Goal: Contribute content: Add original content to the website for others to see

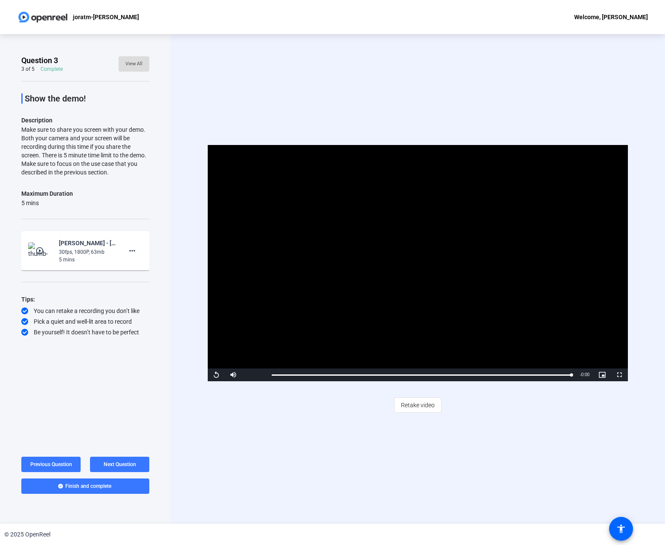
click at [134, 63] on span "View All" at bounding box center [133, 64] width 17 height 13
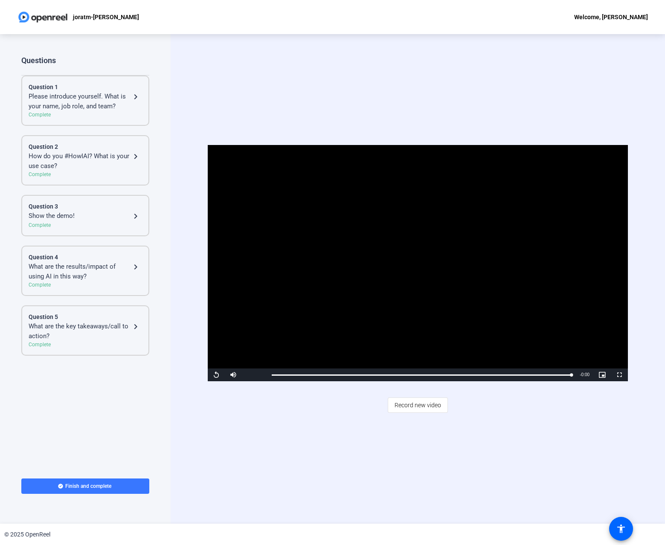
click at [81, 107] on div "Please introduce yourself. What is your name, job role, and team?" at bounding box center [80, 101] width 102 height 19
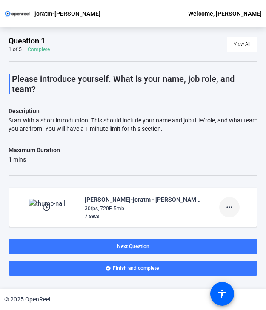
click at [232, 206] on mat-icon "more_horiz" at bounding box center [230, 207] width 10 height 10
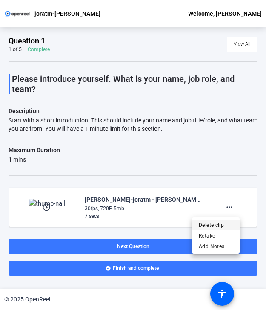
click at [211, 223] on span "Delete clip" at bounding box center [216, 225] width 34 height 10
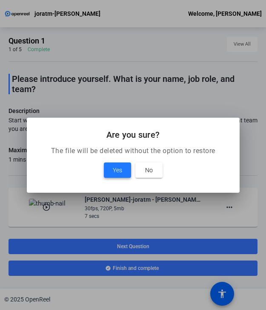
click at [120, 168] on span "Yes" at bounding box center [117, 170] width 9 height 10
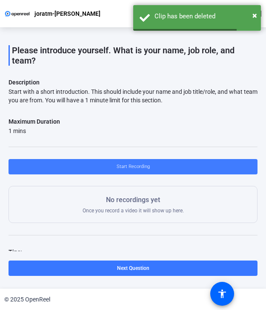
scroll to position [66, 0]
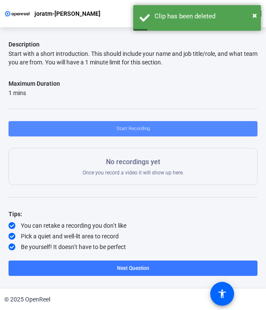
click at [131, 127] on span "Start Recording" at bounding box center [133, 128] width 33 height 13
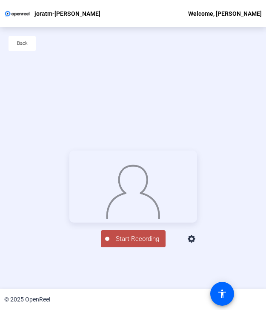
scroll to position [41, 0]
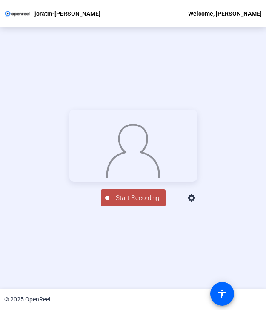
click at [135, 203] on span "Start Recording" at bounding box center [138, 198] width 56 height 10
click at [127, 199] on div "Stop Recording" at bounding box center [137, 195] width 43 height 10
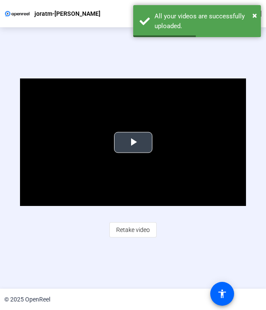
click at [133, 142] on span "Video Player" at bounding box center [133, 142] width 0 height 0
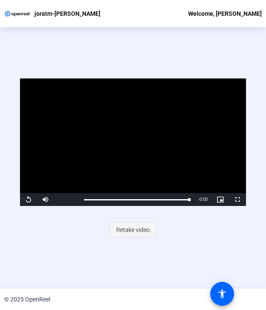
click at [133, 228] on span "Retake video" at bounding box center [133, 230] width 34 height 16
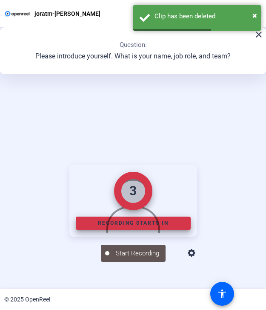
scroll to position [96, 0]
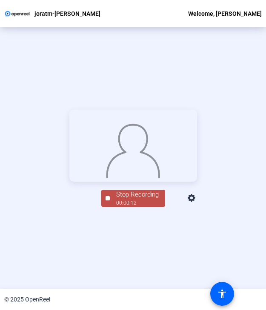
click at [131, 207] on div "00:00:12" at bounding box center [137, 203] width 43 height 8
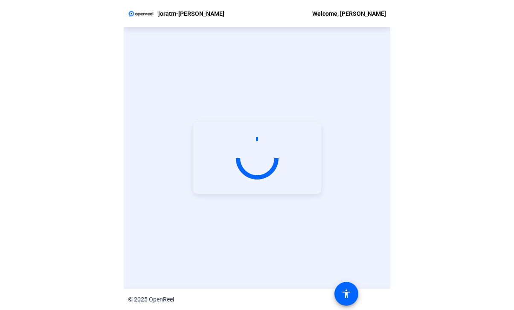
scroll to position [41, 0]
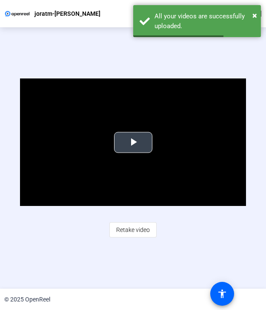
click at [133, 142] on span "Video Player" at bounding box center [133, 142] width 0 height 0
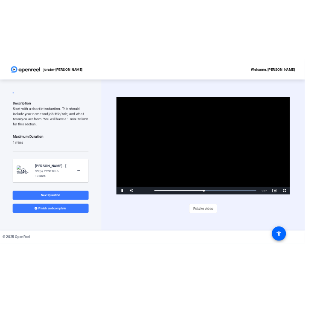
scroll to position [0, 0]
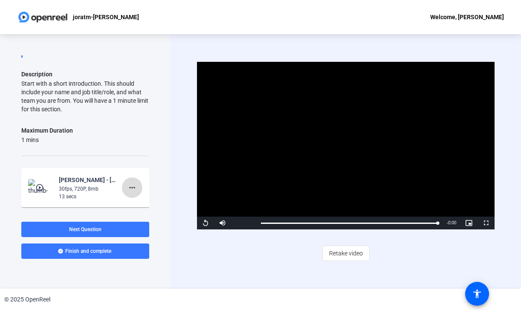
click at [133, 186] on mat-icon "more_horiz" at bounding box center [132, 187] width 10 height 10
click at [139, 206] on span "Delete clip" at bounding box center [146, 205] width 34 height 10
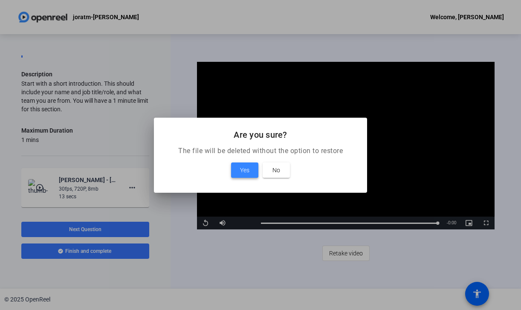
click at [244, 169] on span "Yes" at bounding box center [244, 170] width 9 height 10
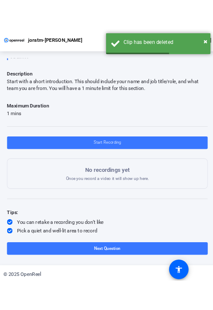
scroll to position [66, 0]
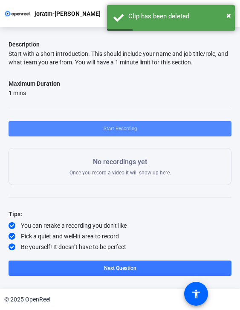
click at [119, 127] on span "Start Recording" at bounding box center [120, 128] width 33 height 13
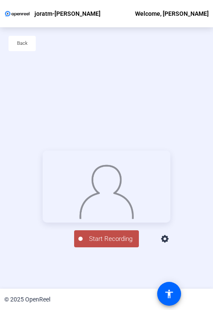
click at [109, 244] on span "Start Recording" at bounding box center [111, 239] width 56 height 10
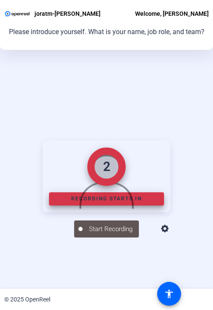
scroll to position [106, 0]
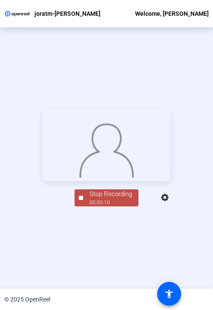
click at [107, 222] on div "Stop Recording 00:00:10 person Hide Overlay flip Flip Camera question_mark Ques…" at bounding box center [106, 157] width 213 height 261
click at [107, 229] on div "Stop Recording 00:00:11 person Hide Overlay flip Flip Camera question_mark Ques…" at bounding box center [106, 157] width 213 height 261
click at [107, 206] on div "00:00:12" at bounding box center [111, 203] width 43 height 8
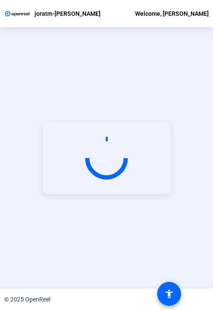
scroll to position [41, 0]
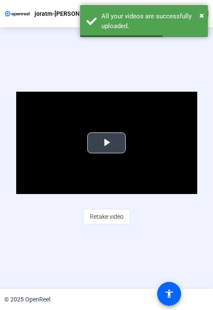
click at [107, 143] on span "Video Player" at bounding box center [107, 143] width 0 height 0
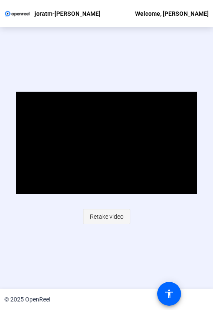
click at [107, 217] on span "Retake video" at bounding box center [107, 216] width 34 height 16
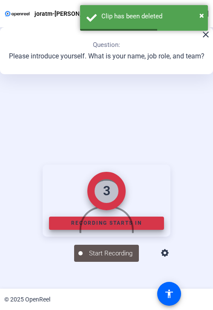
scroll to position [106, 0]
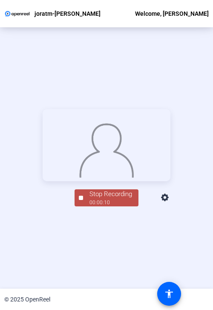
click at [81, 199] on div "Stop Recording 00:00:10 person Hide Overlay flip Flip Camera question_mark Ques…" at bounding box center [107, 157] width 128 height 97
click at [83, 202] on div "Stop Recording 00:00:11 person Hide Overlay flip Flip Camera question_mark Ques…" at bounding box center [107, 197] width 128 height 19
click at [96, 199] on div "Stop Recording" at bounding box center [111, 194] width 43 height 10
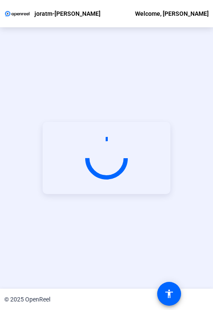
scroll to position [41, 0]
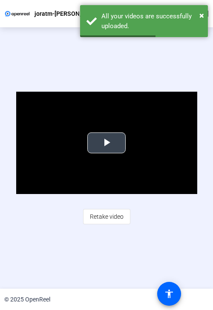
click at [107, 143] on span "Video Player" at bounding box center [107, 143] width 0 height 0
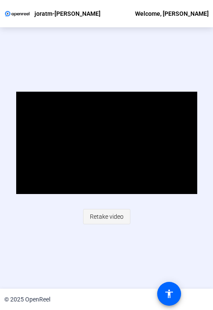
click at [106, 218] on span "Retake video" at bounding box center [107, 216] width 34 height 16
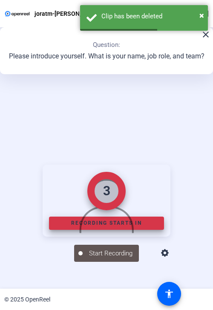
scroll to position [106, 0]
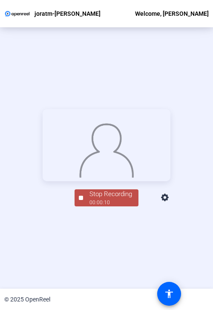
click at [118, 206] on div "00:00:10" at bounding box center [111, 203] width 43 height 8
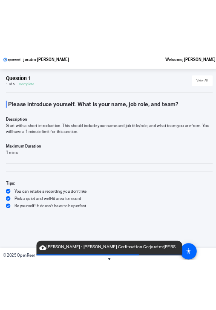
scroll to position [0, 0]
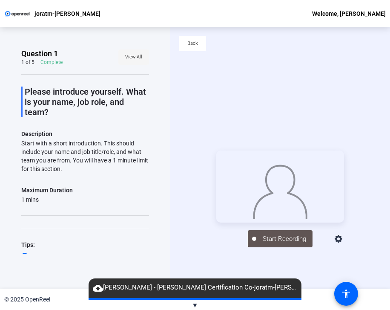
click at [136, 58] on span "View All" at bounding box center [133, 57] width 17 height 13
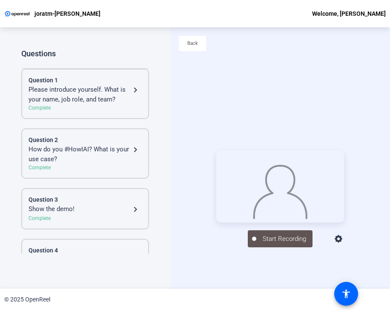
click at [73, 99] on div "Please introduce yourself. What is your name, job role, and team?" at bounding box center [80, 94] width 102 height 19
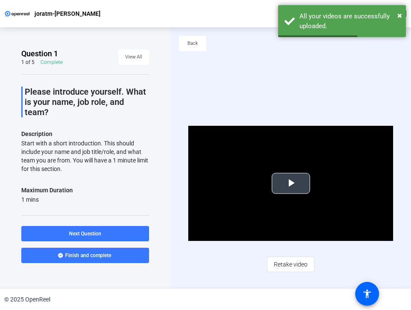
click at [291, 183] on span "Video Player" at bounding box center [291, 183] width 0 height 0
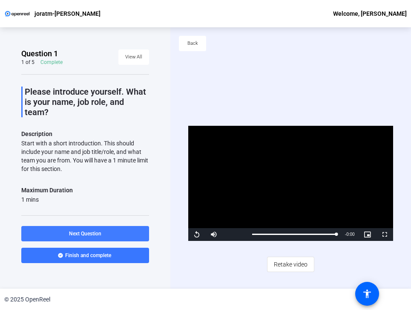
click at [96, 232] on span "Next Question" at bounding box center [85, 234] width 32 height 6
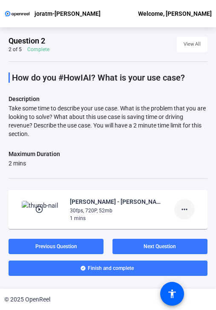
click at [186, 210] on mat-icon "more_horiz" at bounding box center [184, 209] width 10 height 10
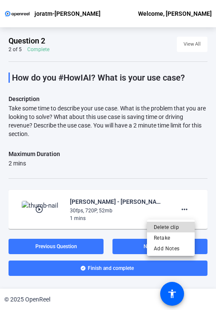
click at [177, 226] on span "Delete clip" at bounding box center [171, 227] width 34 height 10
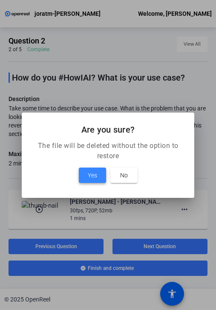
click at [93, 174] on span "Yes" at bounding box center [92, 175] width 9 height 10
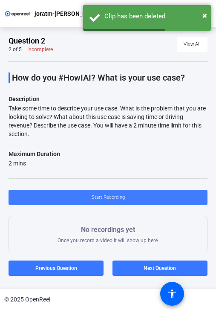
click at [110, 197] on span "Start Recording" at bounding box center [108, 197] width 33 height 13
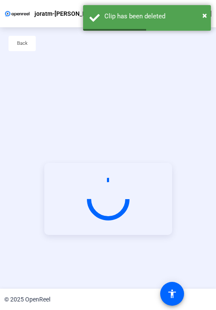
scroll to position [41, 0]
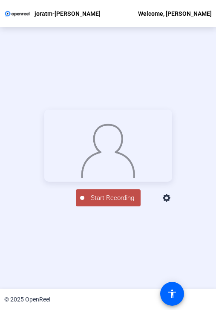
click at [109, 240] on div "Start Recording person Hide Overlay flip Flip Camera question_mark Question Cam…" at bounding box center [108, 157] width 216 height 261
click at [109, 203] on span "Start Recording" at bounding box center [112, 198] width 56 height 10
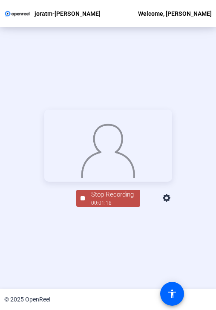
click at [105, 199] on div "Stop Recording" at bounding box center [112, 195] width 43 height 10
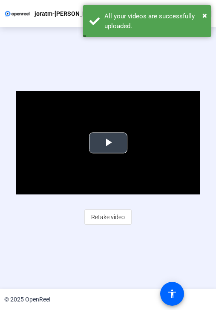
click at [108, 143] on span "Video Player" at bounding box center [108, 143] width 0 height 0
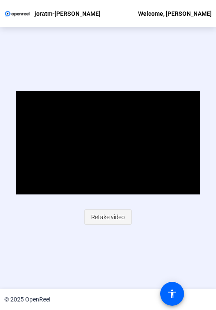
click at [105, 216] on span "Retake video" at bounding box center [108, 217] width 34 height 16
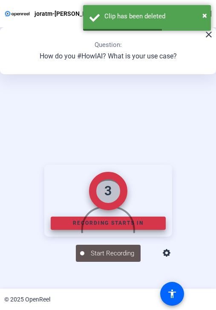
scroll to position [96, 0]
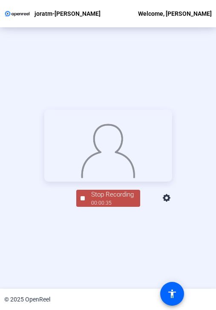
click at [117, 199] on div "Stop Recording" at bounding box center [112, 195] width 43 height 10
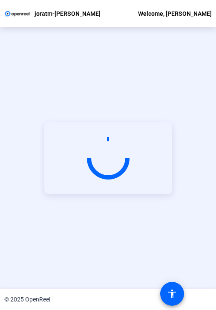
scroll to position [41, 0]
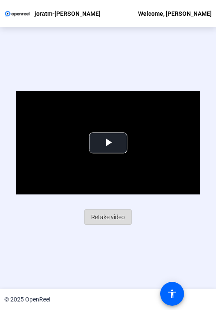
click at [109, 215] on span "Retake video" at bounding box center [108, 217] width 34 height 16
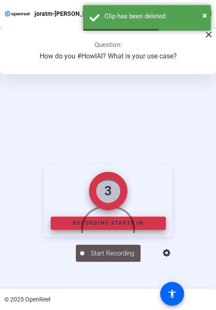
scroll to position [96, 0]
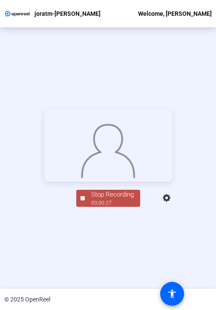
click at [103, 199] on div "Stop Recording" at bounding box center [112, 195] width 43 height 10
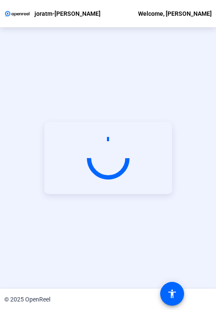
scroll to position [41, 0]
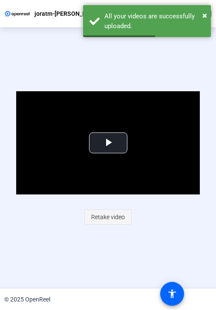
click at [111, 218] on span "Retake video" at bounding box center [108, 217] width 34 height 16
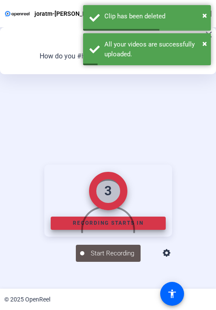
scroll to position [96, 0]
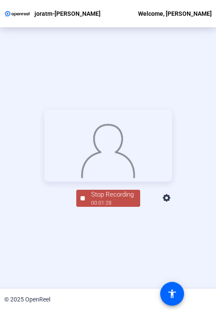
click at [113, 199] on div "Stop Recording" at bounding box center [112, 195] width 43 height 10
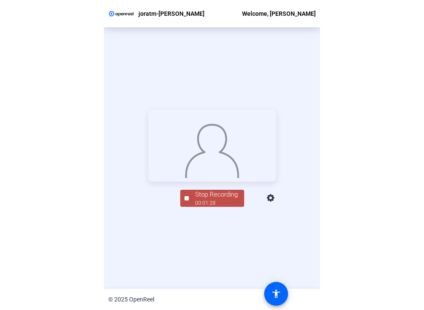
scroll to position [41, 0]
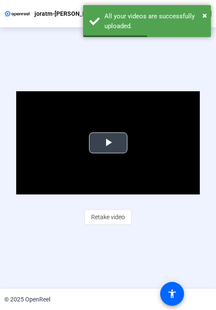
click at [108, 143] on span "Video Player" at bounding box center [108, 143] width 0 height 0
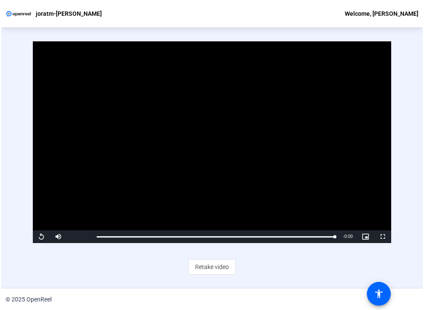
scroll to position [0, 0]
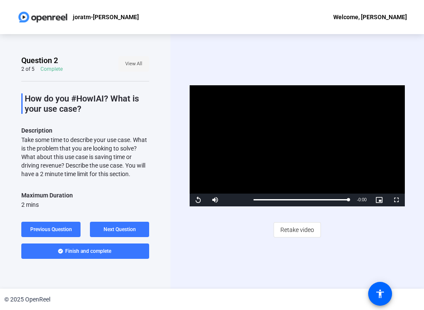
click at [127, 62] on span "View All" at bounding box center [133, 64] width 17 height 13
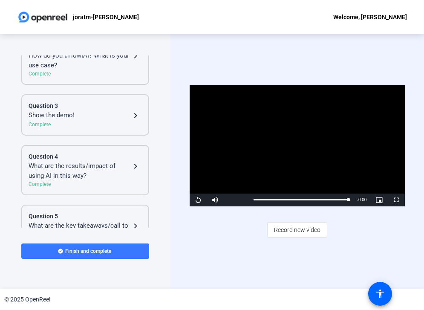
click at [98, 169] on div "What are the results/impact of using AI in this way?" at bounding box center [80, 170] width 102 height 19
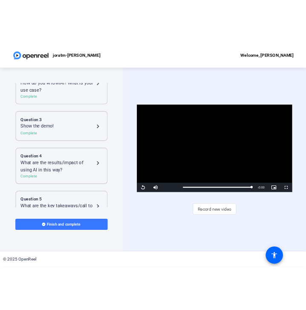
scroll to position [81, 0]
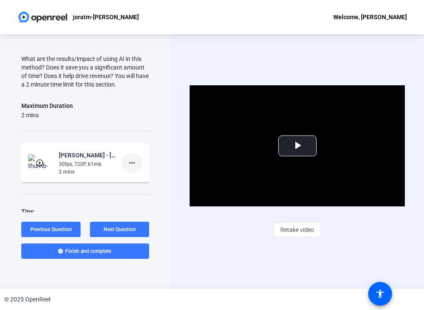
click at [134, 161] on mat-icon "more_horiz" at bounding box center [132, 163] width 10 height 10
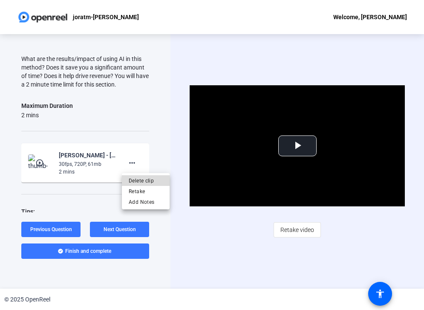
click at [139, 177] on span "Delete clip" at bounding box center [146, 180] width 34 height 10
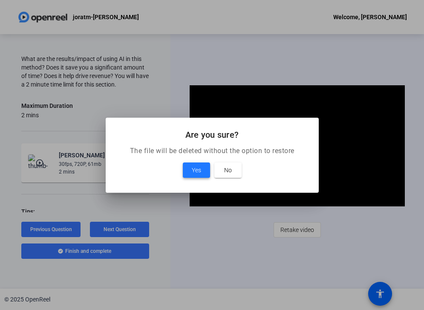
click at [185, 167] on span at bounding box center [196, 170] width 27 height 20
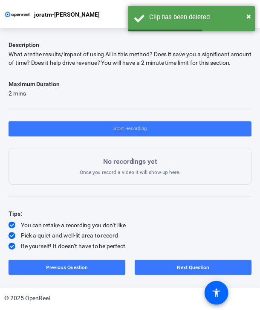
scroll to position [65, 0]
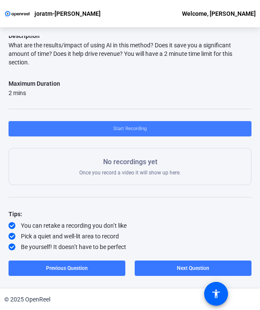
click at [132, 128] on span "Start Recording" at bounding box center [129, 128] width 33 height 13
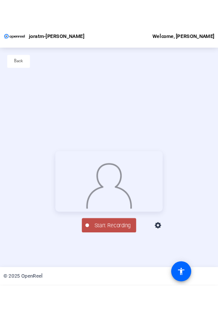
scroll to position [41, 0]
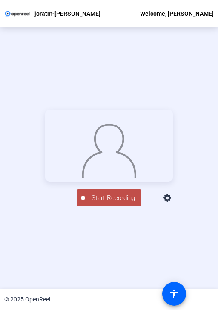
click at [99, 203] on span "Start Recording" at bounding box center [113, 198] width 56 height 10
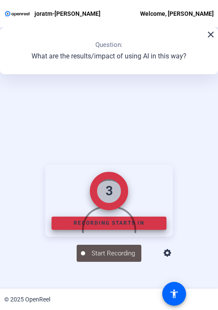
scroll to position [96, 0]
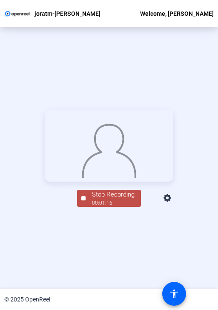
click at [89, 207] on span "Stop Recording 00:01:16" at bounding box center [113, 198] width 55 height 17
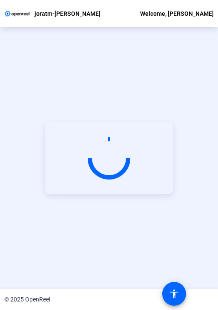
scroll to position [41, 0]
